Goal: Task Accomplishment & Management: Complete application form

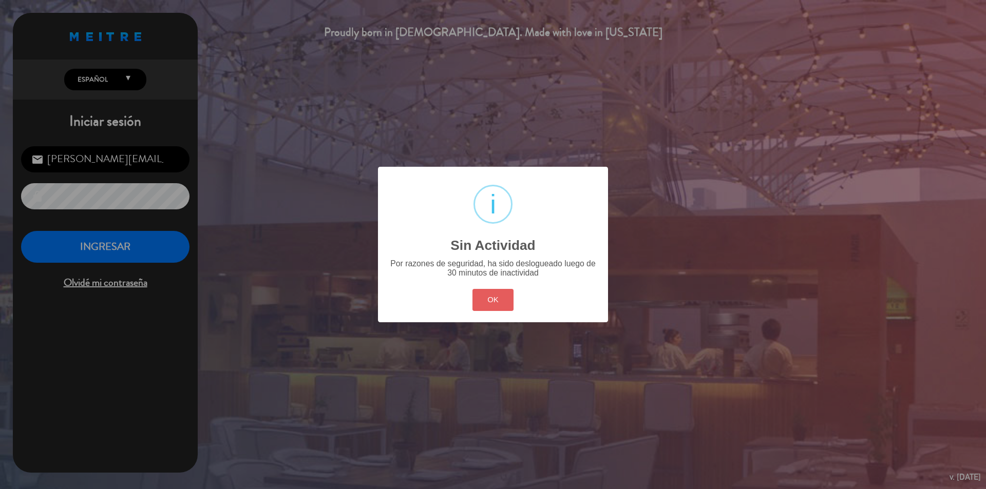
click at [495, 302] on button "OK" at bounding box center [493, 300] width 42 height 22
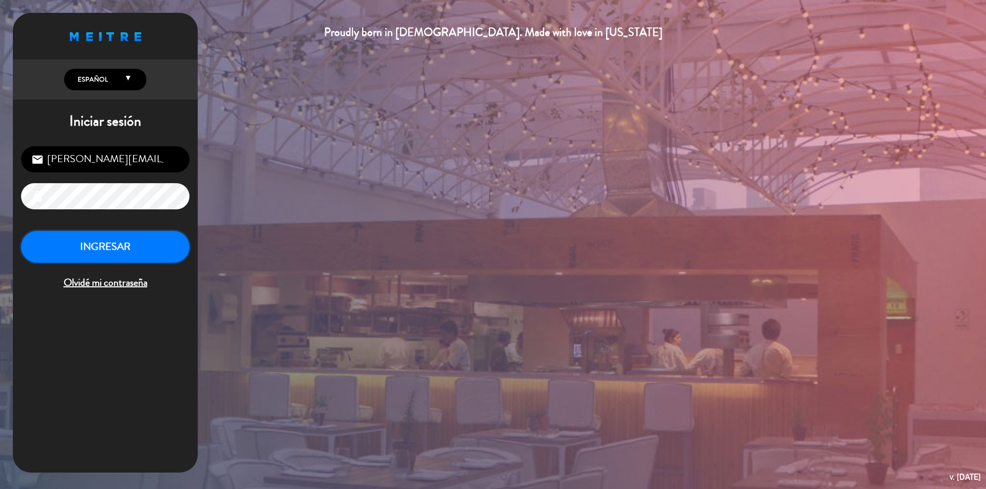
click at [109, 245] on button "INGRESAR" at bounding box center [105, 247] width 168 height 32
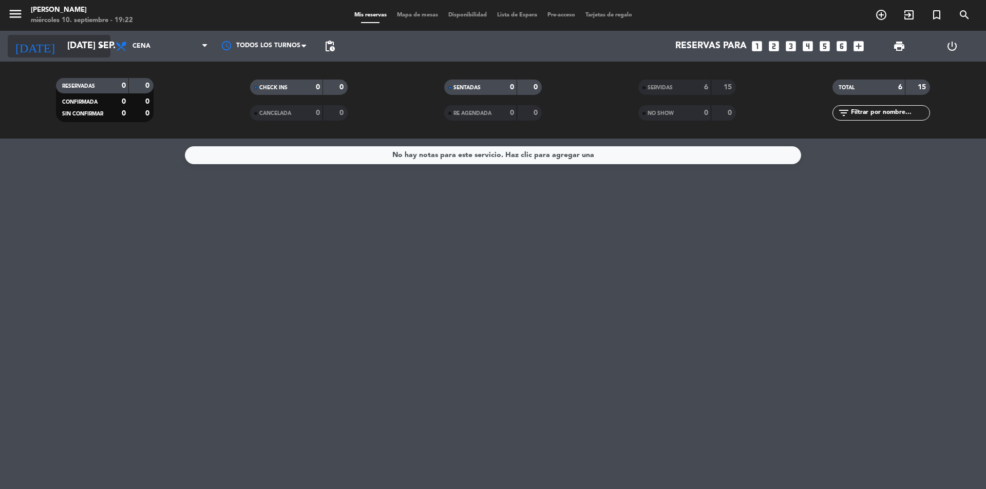
click at [108, 45] on input "[DATE] sep." at bounding box center [121, 46] width 119 height 21
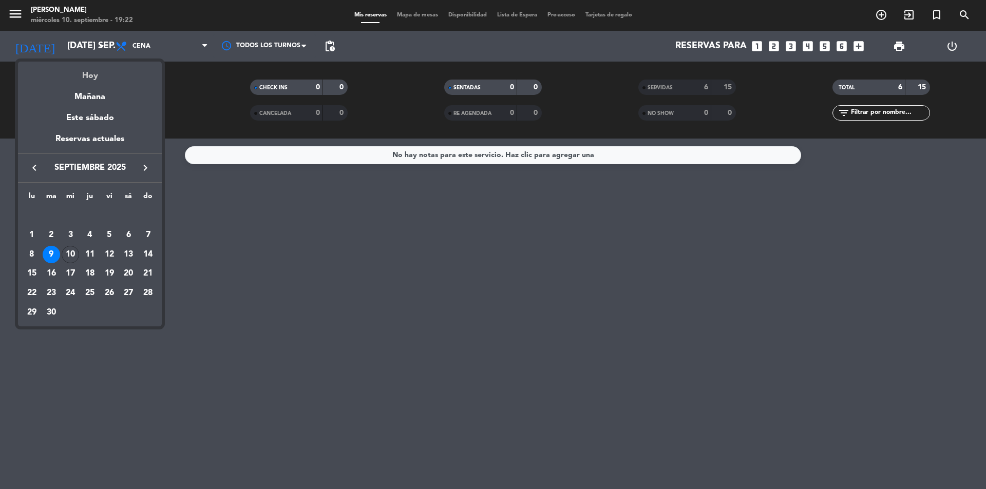
click at [92, 72] on div "Hoy" at bounding box center [90, 72] width 144 height 21
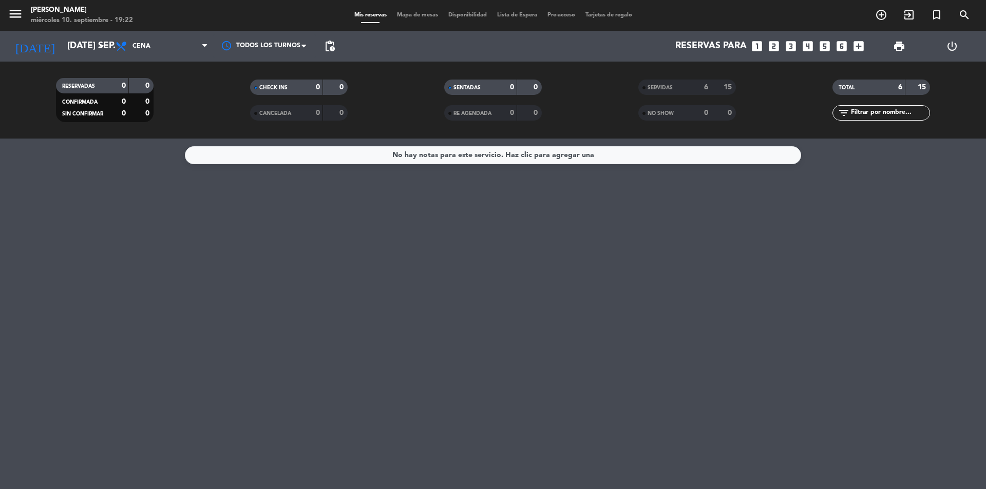
type input "mié. [DATE]"
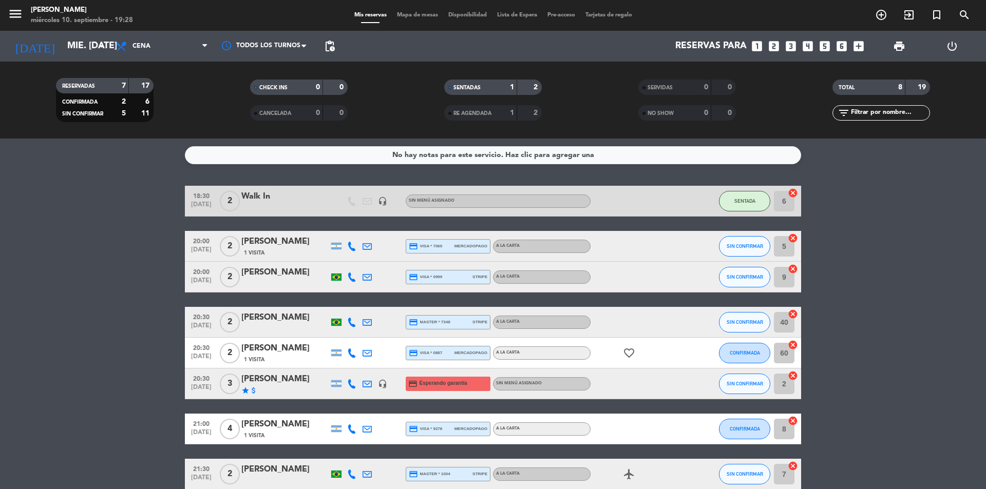
click at [282, 379] on div "[PERSON_NAME]" at bounding box center [284, 379] width 87 height 13
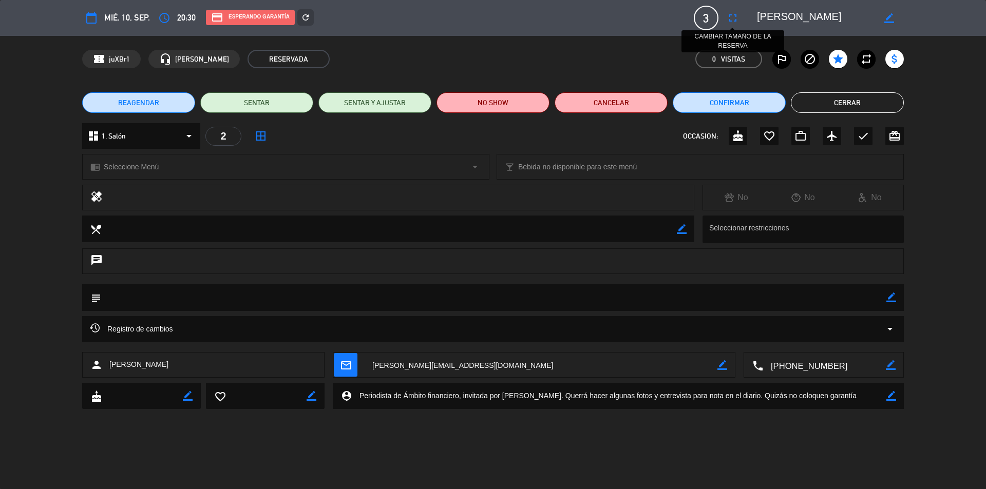
click at [733, 17] on icon "fullscreen" at bounding box center [733, 18] width 12 height 12
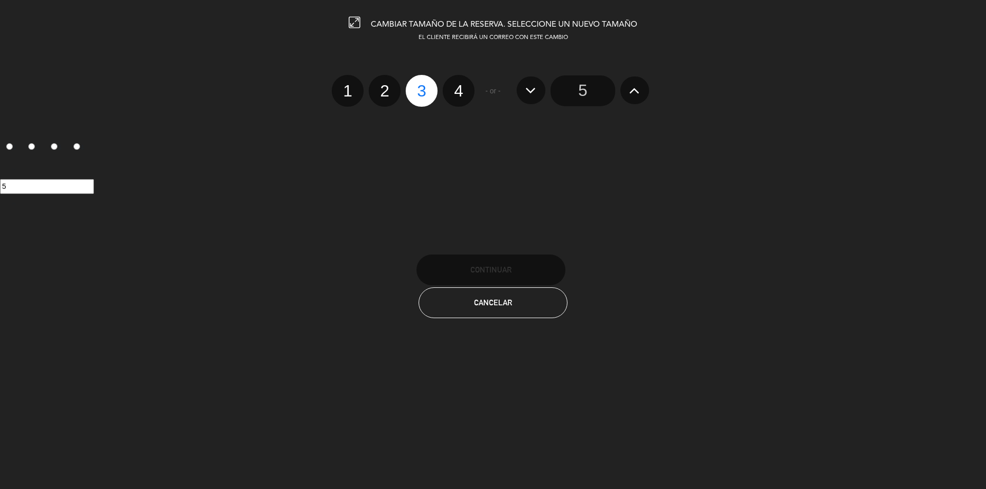
click at [389, 91] on label "2" at bounding box center [385, 91] width 32 height 32
click at [387, 85] on input "2" at bounding box center [383, 82] width 7 height 7
radio input "true"
radio input "false"
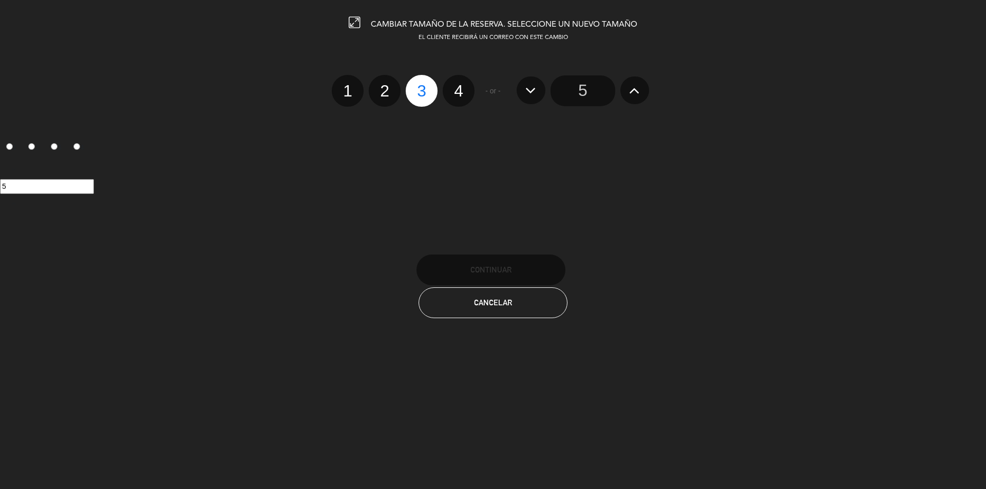
radio input "false"
radio input "true"
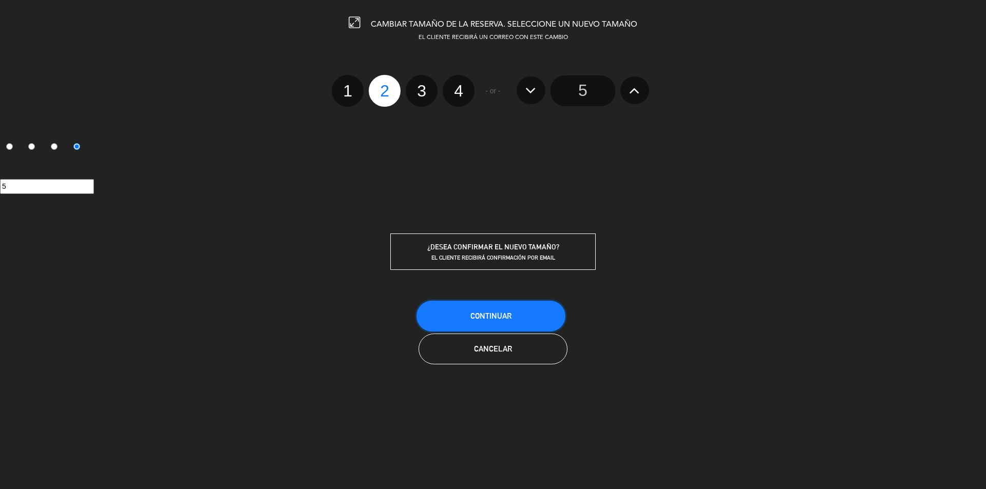
click at [491, 312] on span "Continuar" at bounding box center [490, 316] width 41 height 9
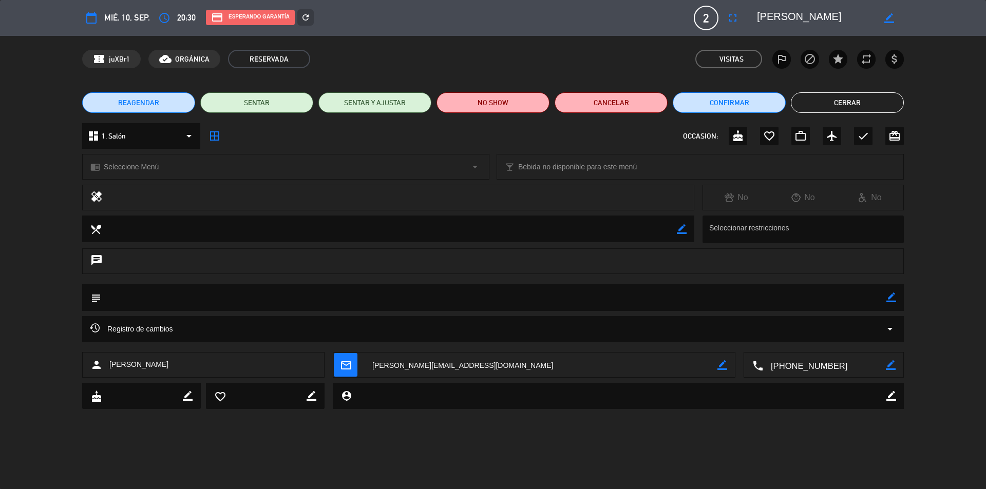
click at [826, 103] on button "Cerrar" at bounding box center [847, 102] width 113 height 21
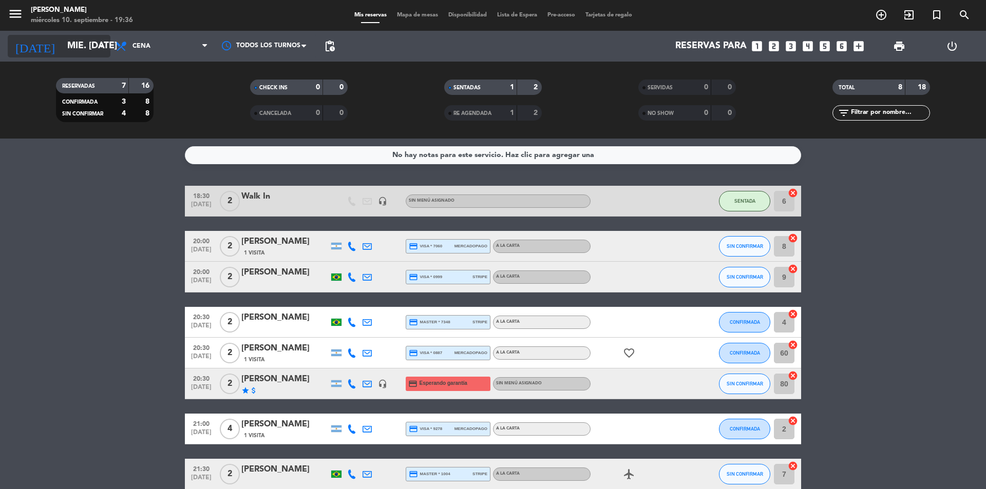
click at [93, 49] on input "mié. [DATE]" at bounding box center [121, 46] width 119 height 21
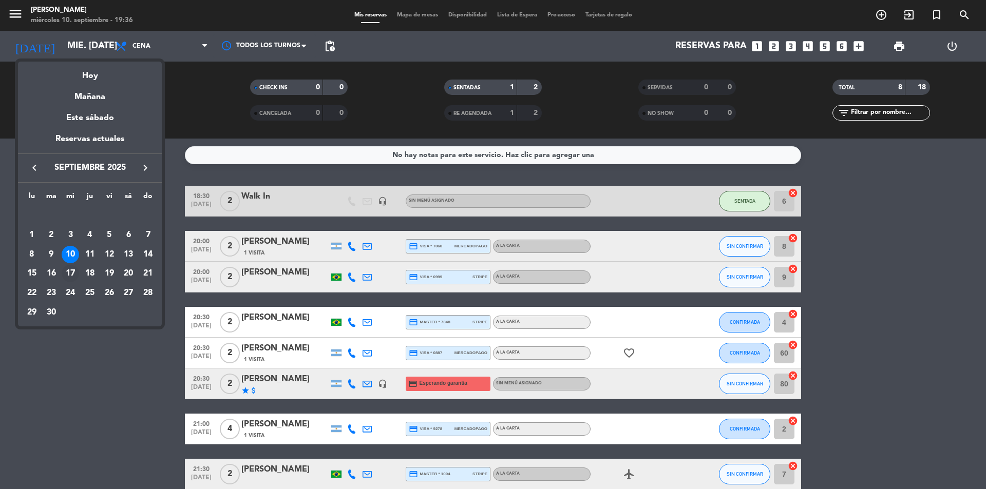
click at [70, 274] on div "17" at bounding box center [70, 273] width 17 height 17
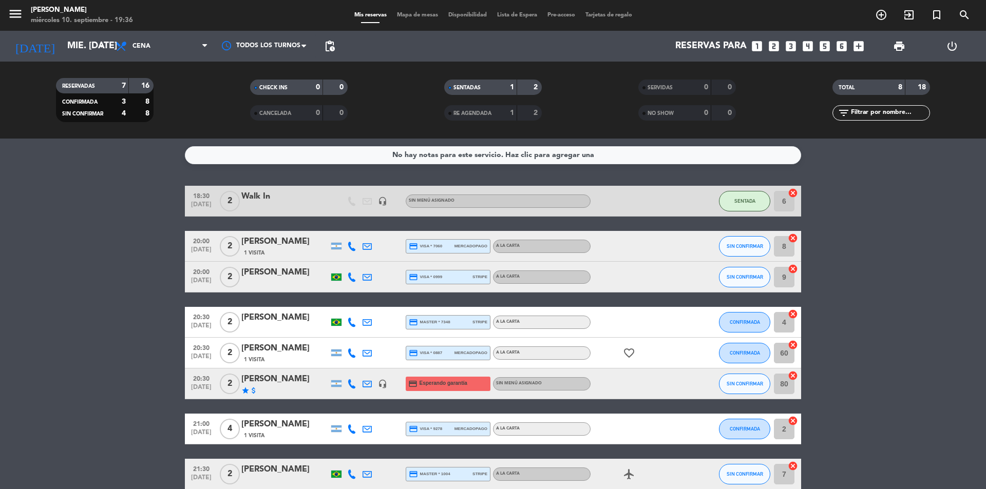
type input "mié. [DATE]"
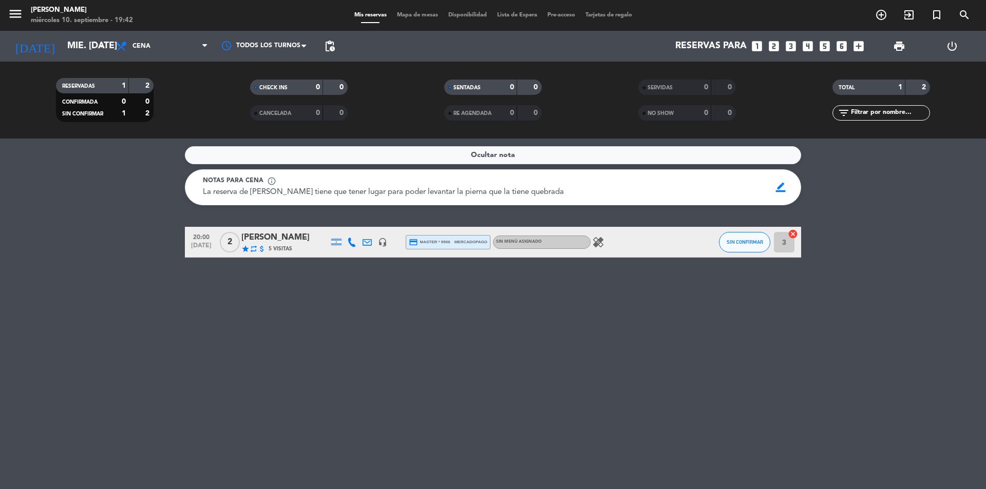
click at [759, 49] on icon "looks_one" at bounding box center [756, 46] width 13 height 13
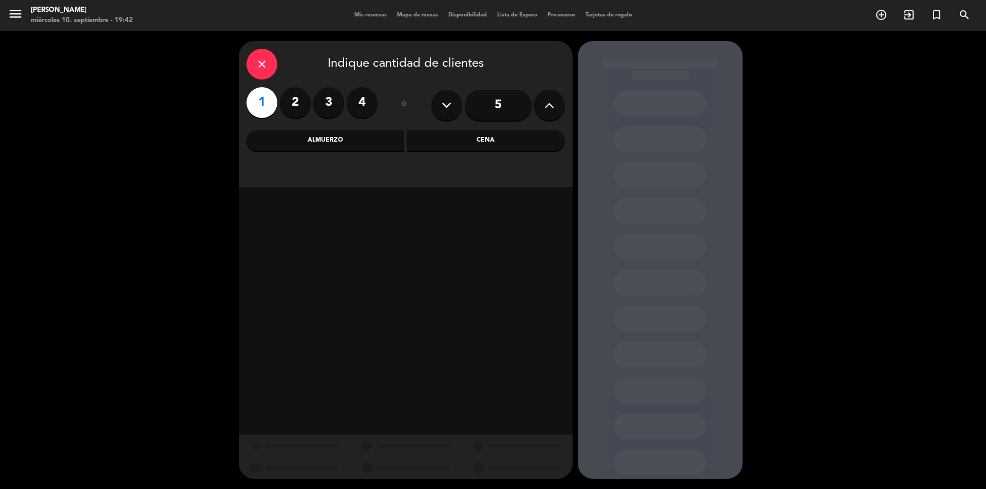
click at [483, 145] on div "Cena" at bounding box center [486, 140] width 158 height 21
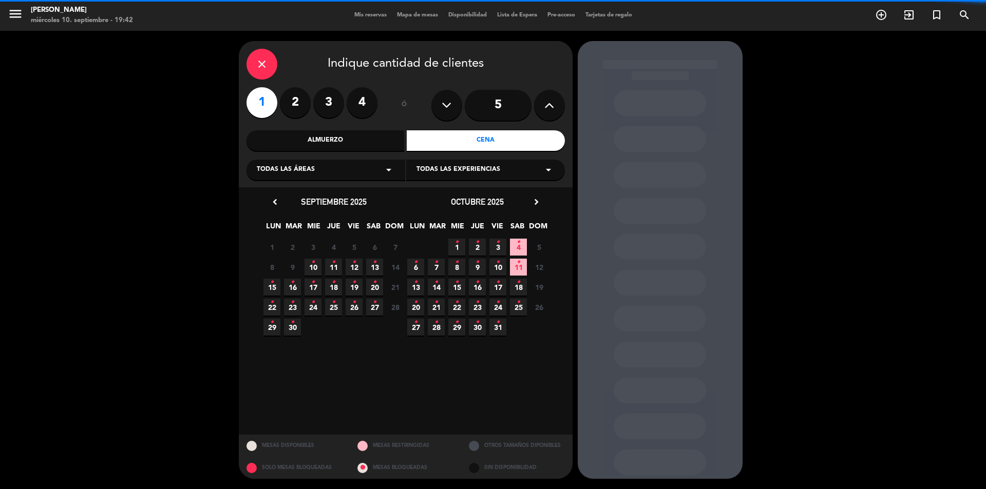
click at [330, 169] on div "Todas las áreas arrow_drop_down" at bounding box center [326, 170] width 159 height 21
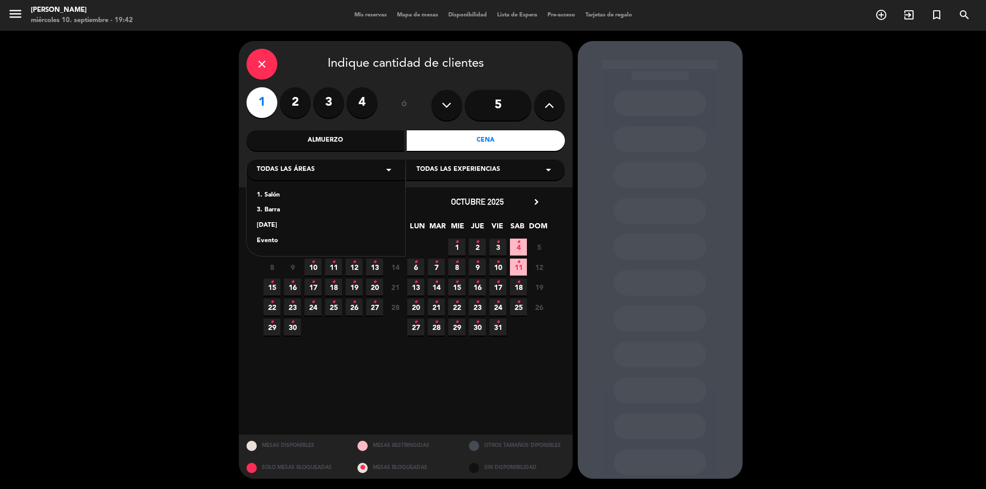
click at [273, 197] on div "1. Salón" at bounding box center [326, 196] width 138 height 10
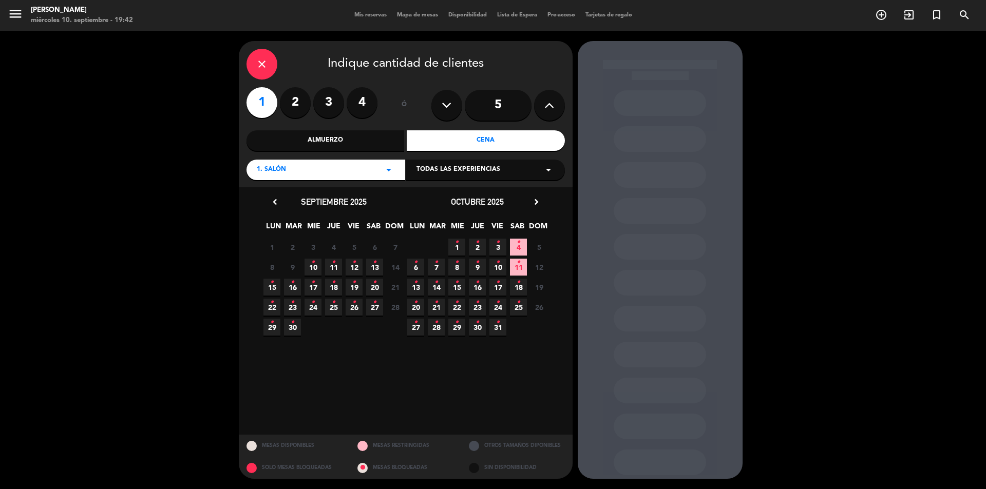
click at [454, 175] on span "Todas las experiencias" at bounding box center [459, 170] width 84 height 10
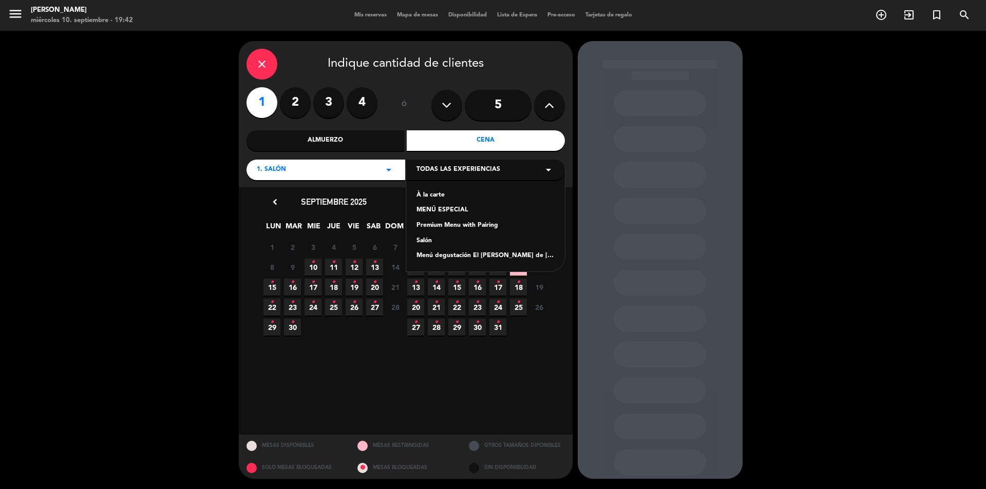
click at [444, 196] on div "À la carte" at bounding box center [486, 196] width 138 height 10
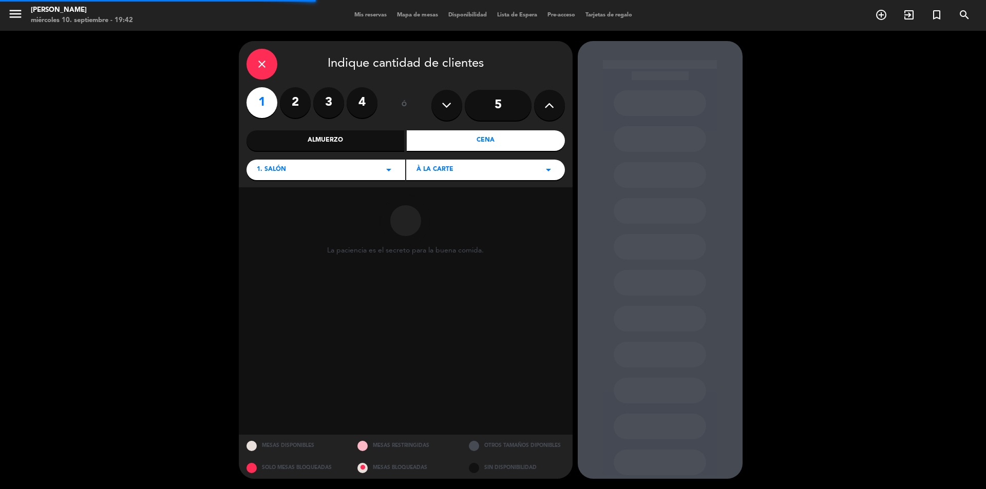
click at [444, 179] on div "À la carte arrow_drop_down" at bounding box center [485, 170] width 159 height 21
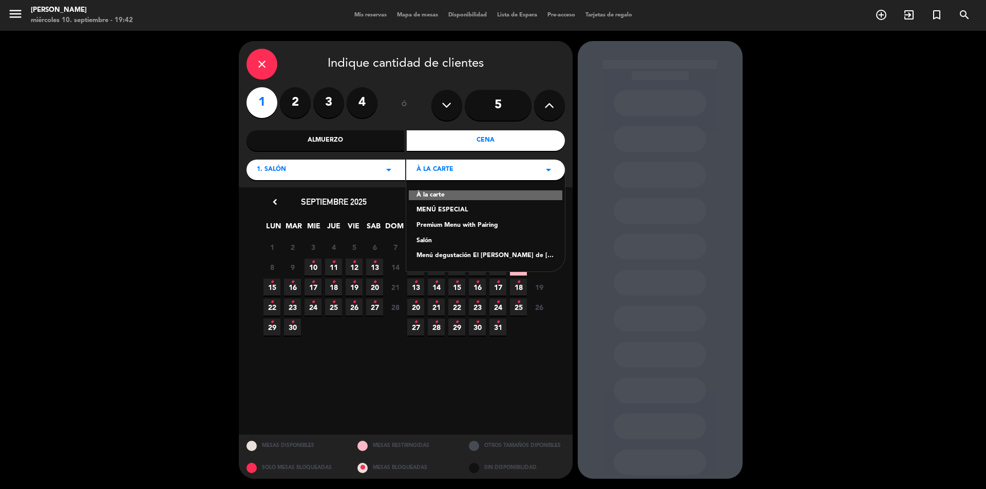
click at [446, 206] on div "MENÚ ESPECIAL" at bounding box center [486, 210] width 138 height 10
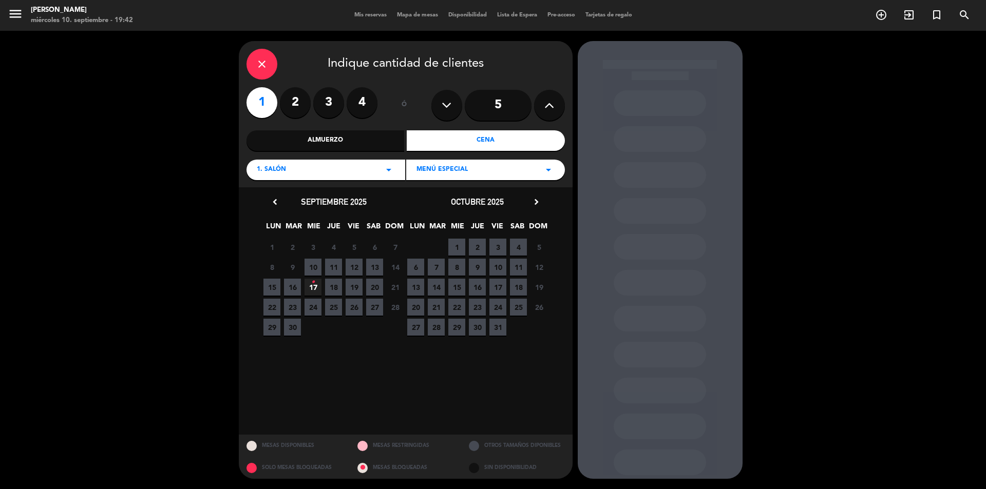
click at [315, 283] on span "17 •" at bounding box center [313, 287] width 17 height 17
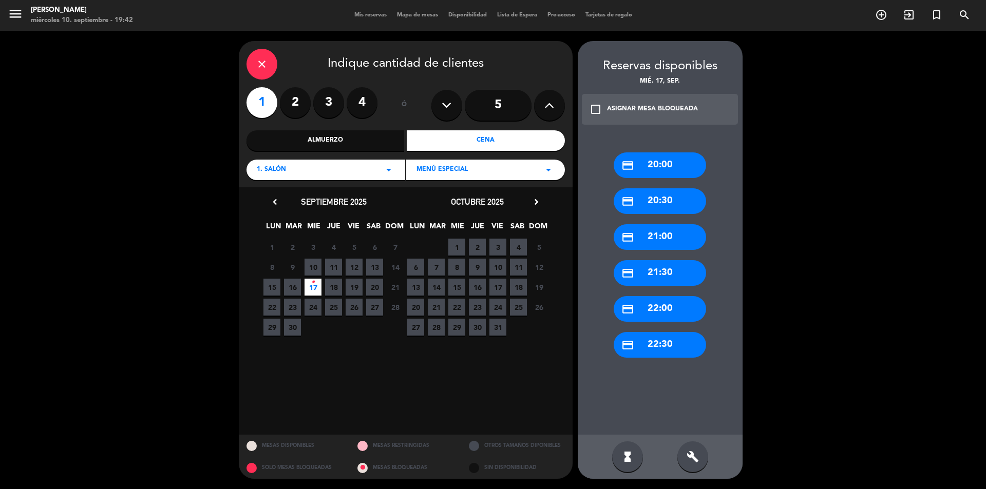
click at [634, 162] on icon "credit_card" at bounding box center [627, 165] width 13 height 13
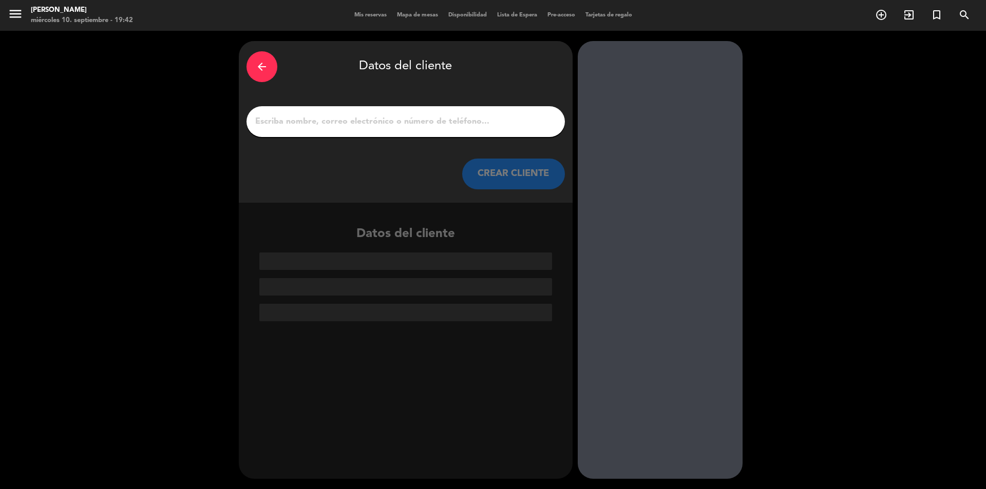
click at [482, 123] on input "1" at bounding box center [405, 122] width 303 height 14
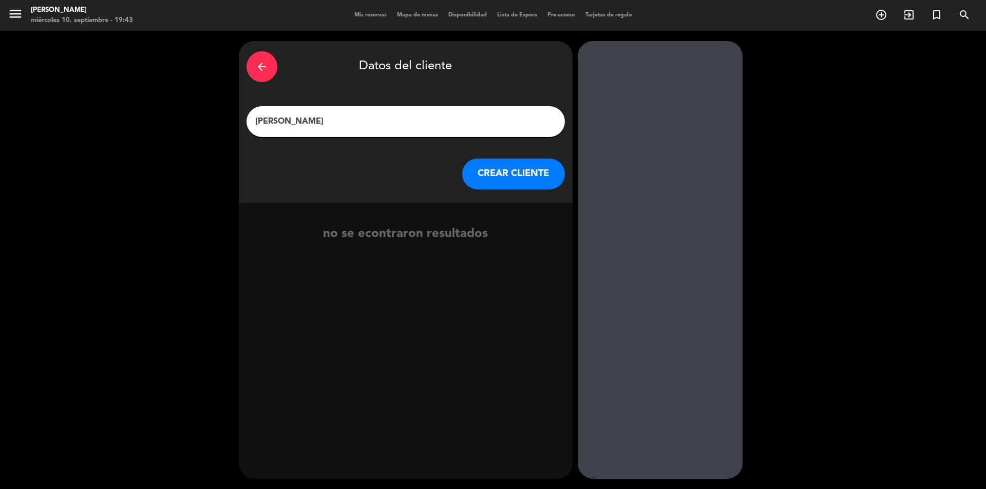
type input "[PERSON_NAME]"
click at [508, 173] on button "CREAR CLIENTE" at bounding box center [513, 174] width 103 height 31
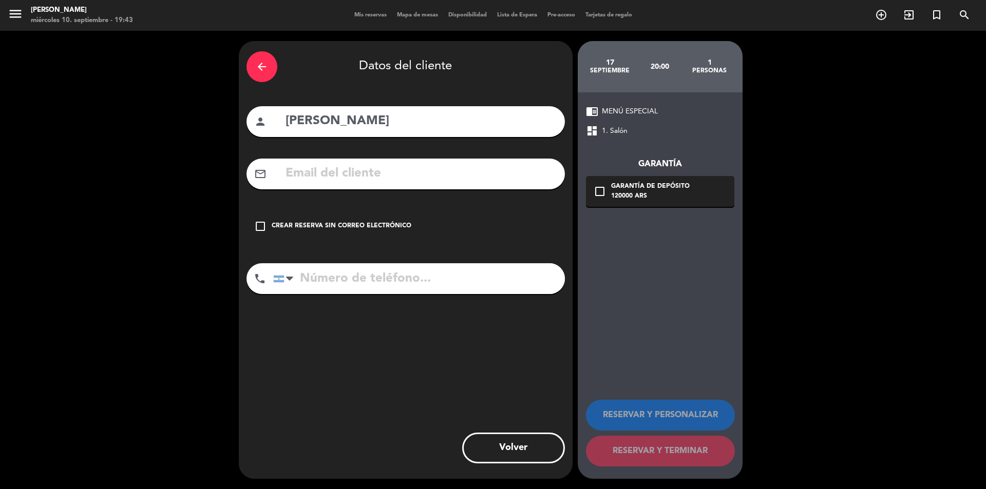
click at [260, 224] on icon "check_box_outline_blank" at bounding box center [260, 226] width 12 height 12
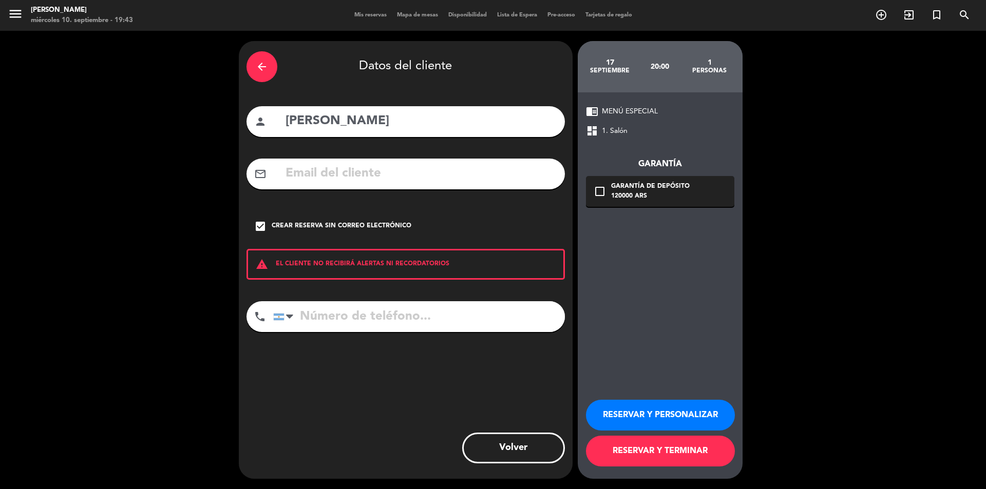
click at [659, 417] on button "RESERVAR Y PERSONALIZAR" at bounding box center [660, 415] width 149 height 31
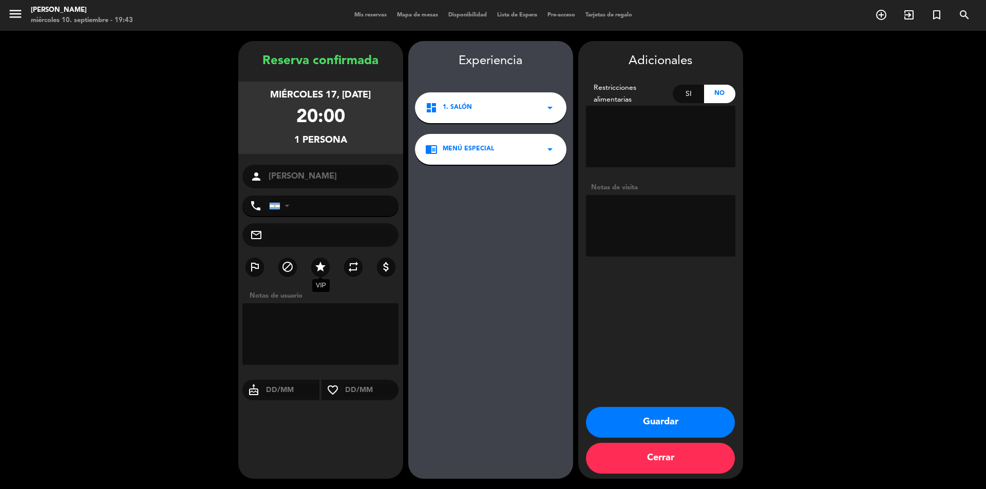
click at [322, 270] on icon "star" at bounding box center [320, 267] width 12 height 12
click at [388, 270] on icon "attach_money" at bounding box center [386, 267] width 12 height 12
click at [345, 311] on textarea at bounding box center [320, 335] width 157 height 62
click at [278, 336] on textarea at bounding box center [320, 335] width 157 height 62
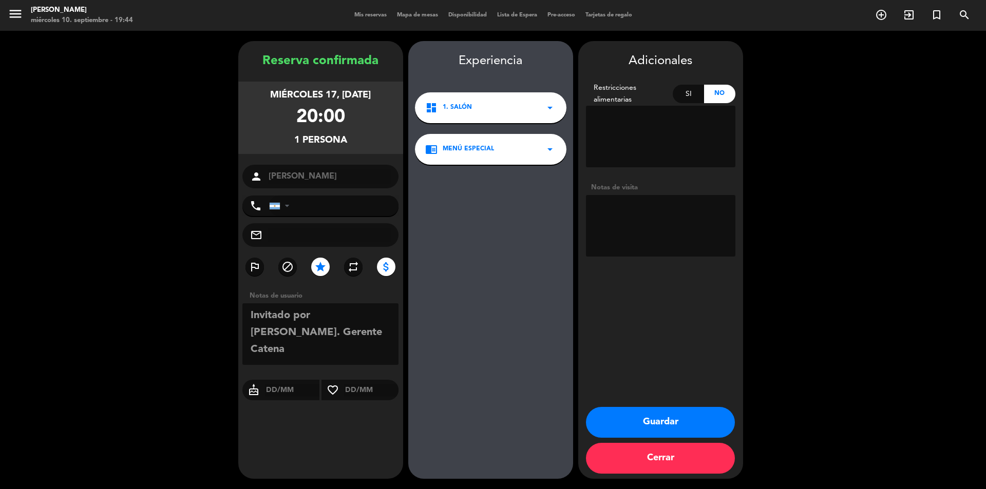
type textarea "Invitado por [PERSON_NAME]. Gerente Catena"
click at [659, 424] on button "Guardar" at bounding box center [660, 422] width 149 height 31
